Goal: Information Seeking & Learning: Learn about a topic

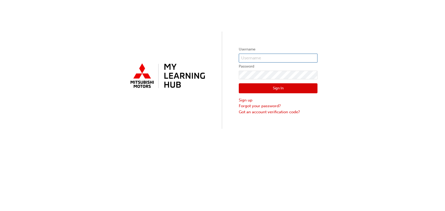
type input "0005155389"
click at [282, 88] on button "Sign In" at bounding box center [278, 88] width 79 height 10
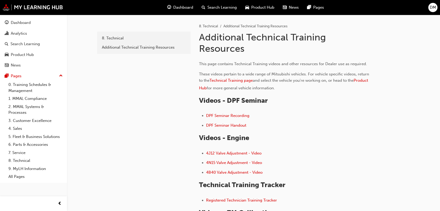
click at [253, 9] on span "Product Hub" at bounding box center [262, 7] width 23 height 6
click at [257, 8] on span "Product Hub" at bounding box center [262, 7] width 23 height 6
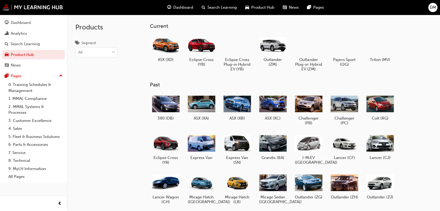
click at [288, 8] on span "News" at bounding box center [293, 7] width 10 height 6
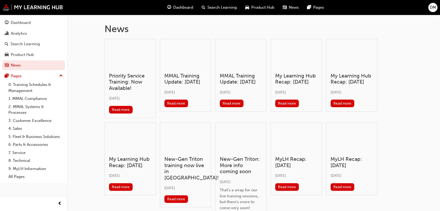
click at [124, 81] on h3 "Priority Service Training: Now Available!" at bounding box center [130, 82] width 42 height 18
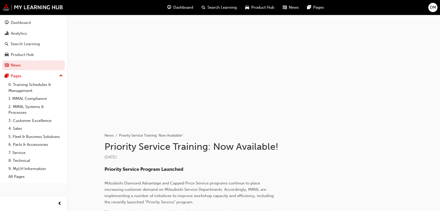
click at [254, 6] on span "Product Hub" at bounding box center [262, 7] width 23 height 6
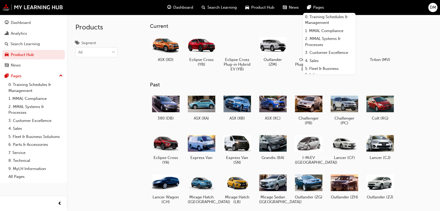
click at [431, 10] on div "DM" at bounding box center [432, 7] width 9 height 9
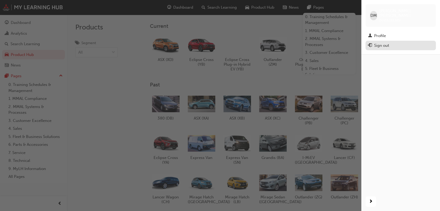
click at [380, 42] on div "Sign out" at bounding box center [381, 45] width 15 height 6
